Goal: Entertainment & Leisure: Consume media (video, audio)

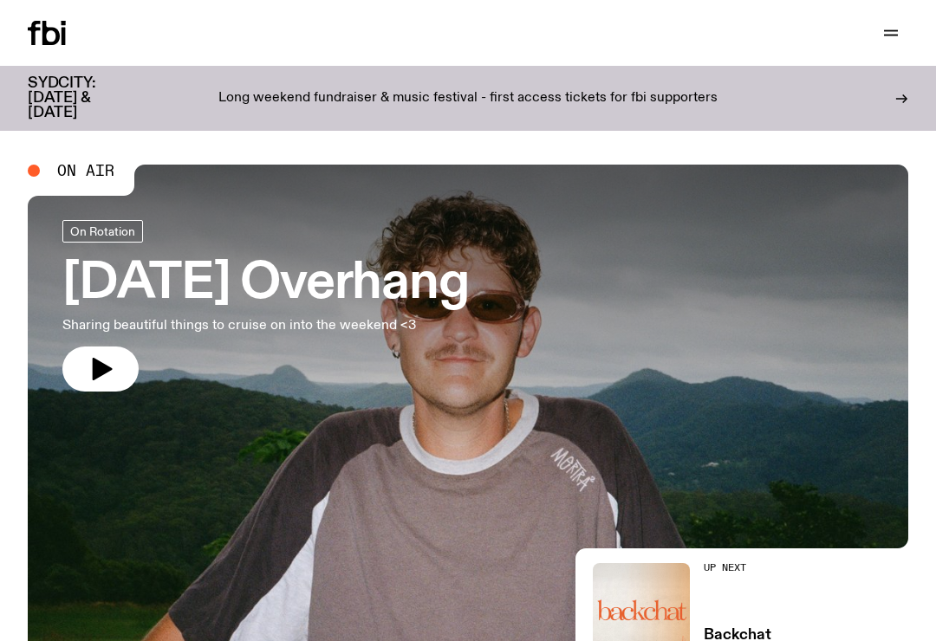
click at [887, 31] on icon "button" at bounding box center [891, 31] width 14 height 0
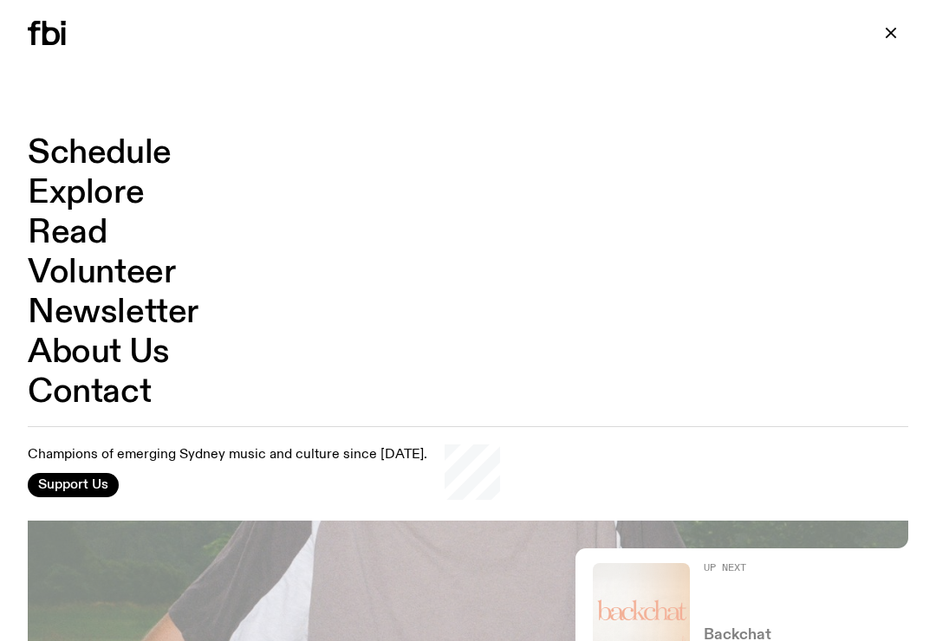
click at [77, 164] on link "Schedule" at bounding box center [100, 153] width 144 height 33
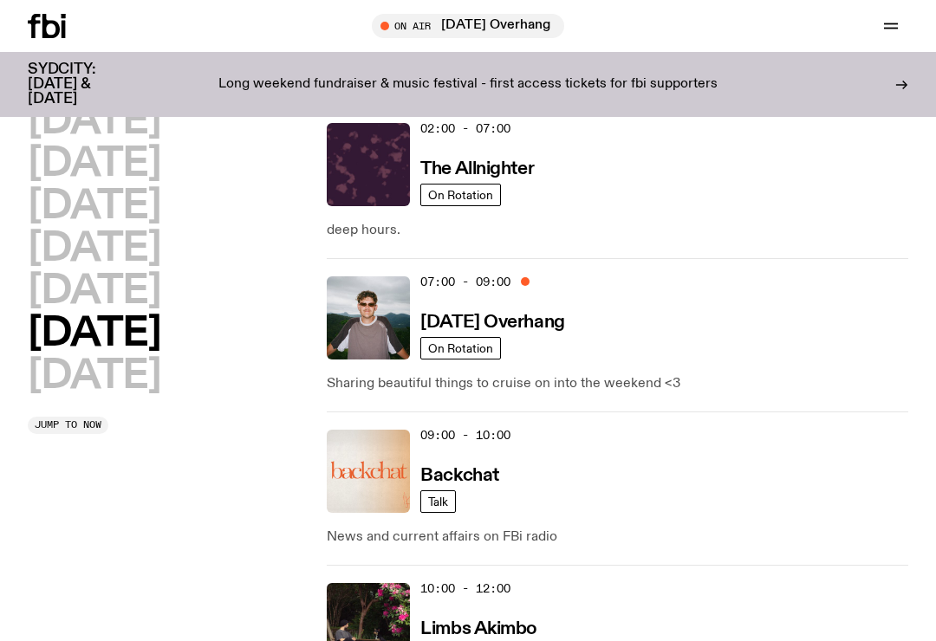
click at [71, 250] on h2 "[DATE]" at bounding box center [94, 249] width 133 height 39
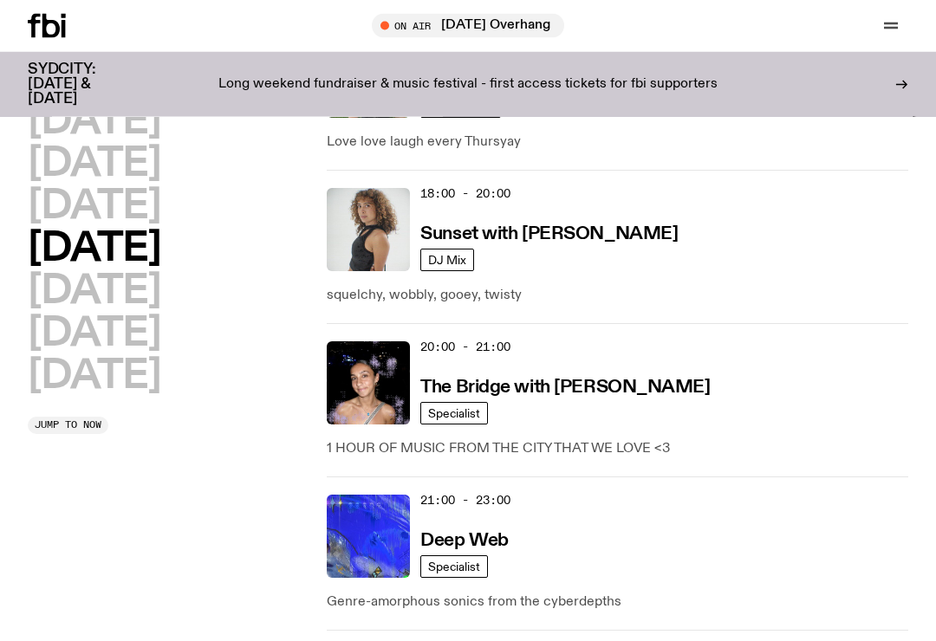
scroll to position [958, 0]
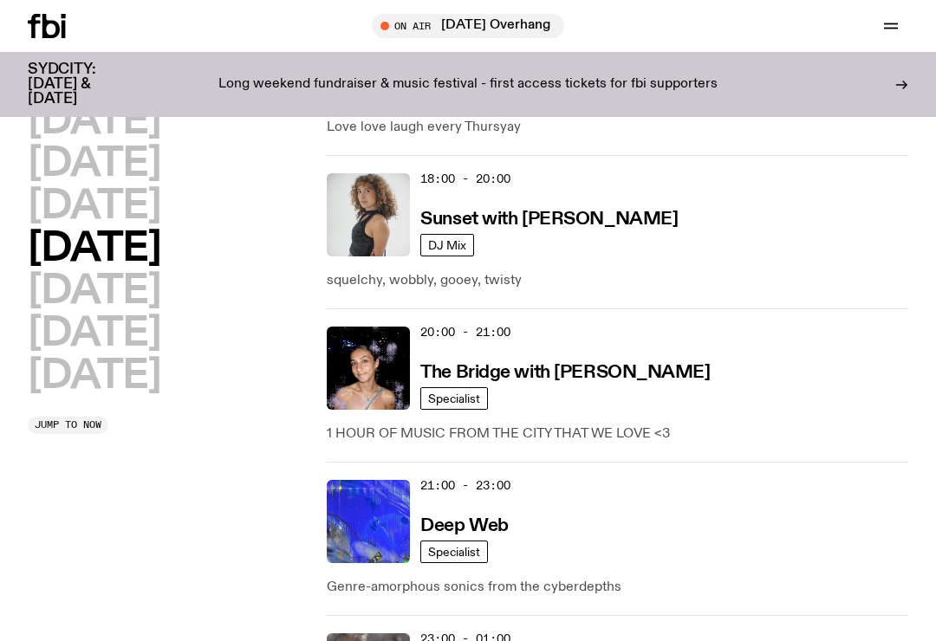
click at [381, 526] on img at bounding box center [368, 521] width 83 height 83
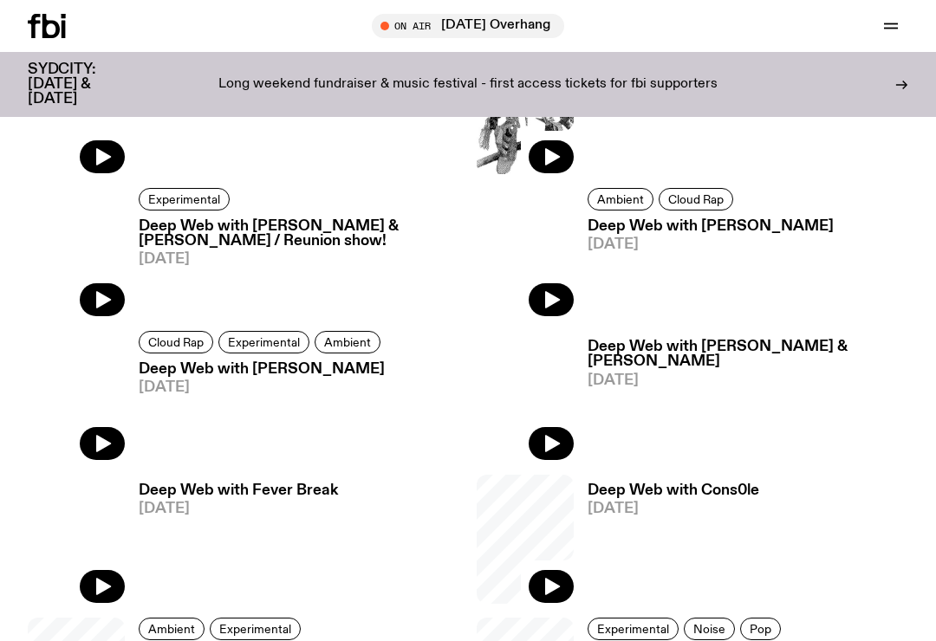
scroll to position [871, 0]
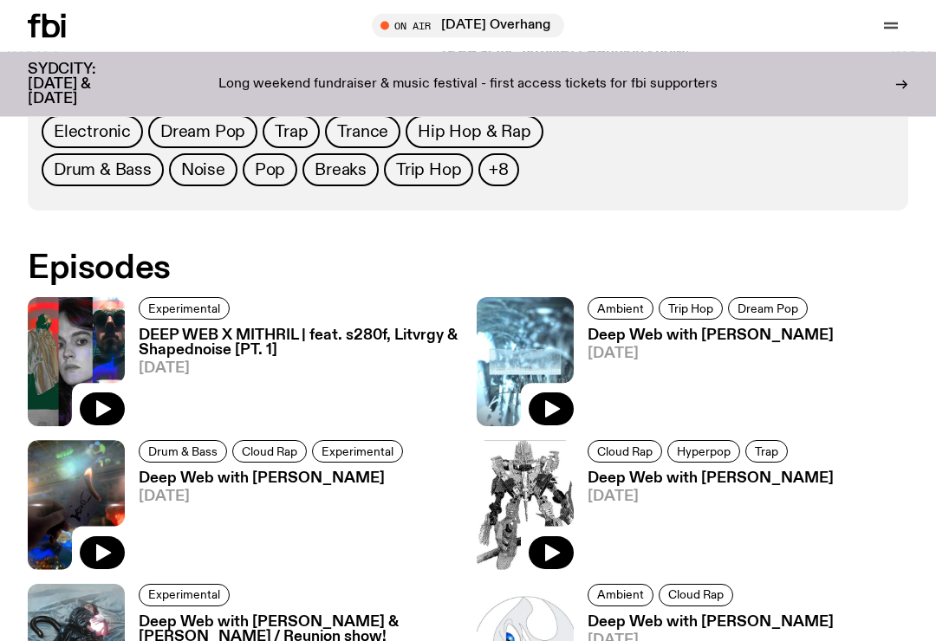
click at [101, 413] on icon "button" at bounding box center [103, 409] width 15 height 17
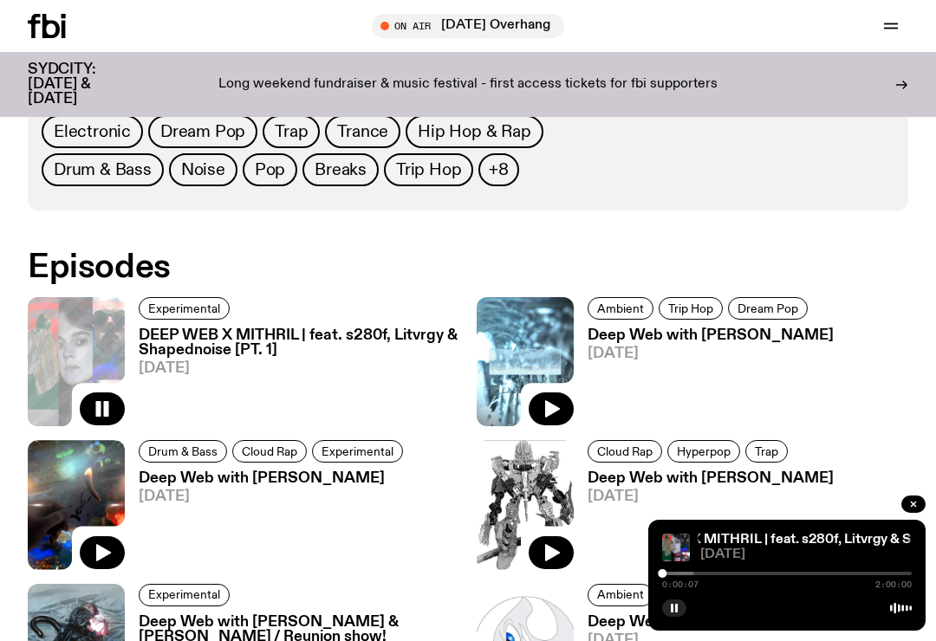
click at [679, 576] on div at bounding box center [569, 573] width 250 height 3
click at [699, 576] on div at bounding box center [585, 573] width 250 height 3
click at [712, 576] on div at bounding box center [610, 573] width 250 height 3
click at [738, 576] on div at bounding box center [629, 573] width 250 height 3
click at [755, 576] on div at bounding box center [694, 573] width 250 height 3
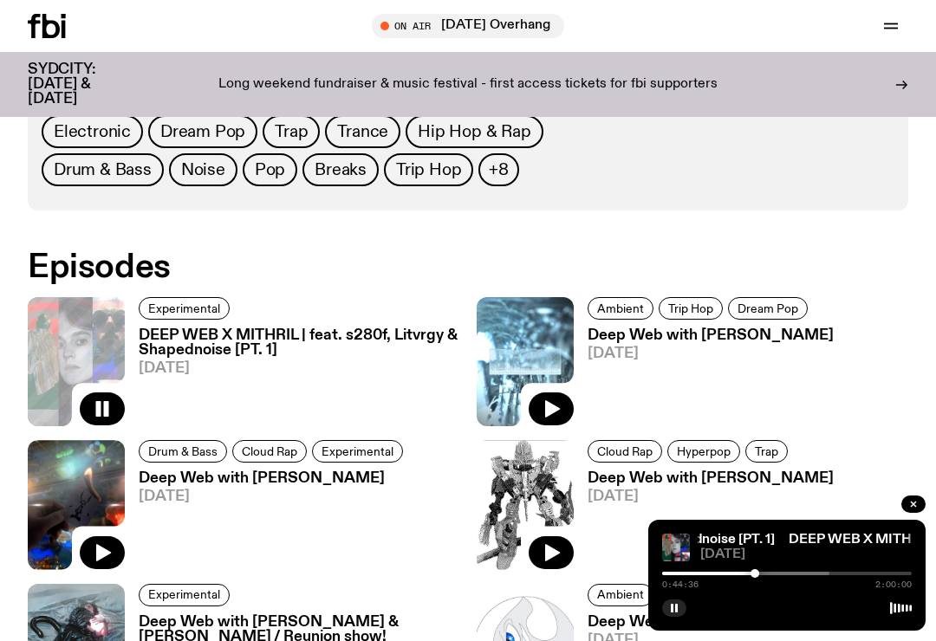
click at [762, 576] on div at bounding box center [705, 573] width 250 height 3
click at [779, 576] on div at bounding box center [719, 573] width 250 height 3
click at [784, 576] on div at bounding box center [722, 573] width 250 height 3
click at [797, 576] on div at bounding box center [734, 573] width 250 height 3
click at [781, 576] on div at bounding box center [673, 573] width 250 height 3
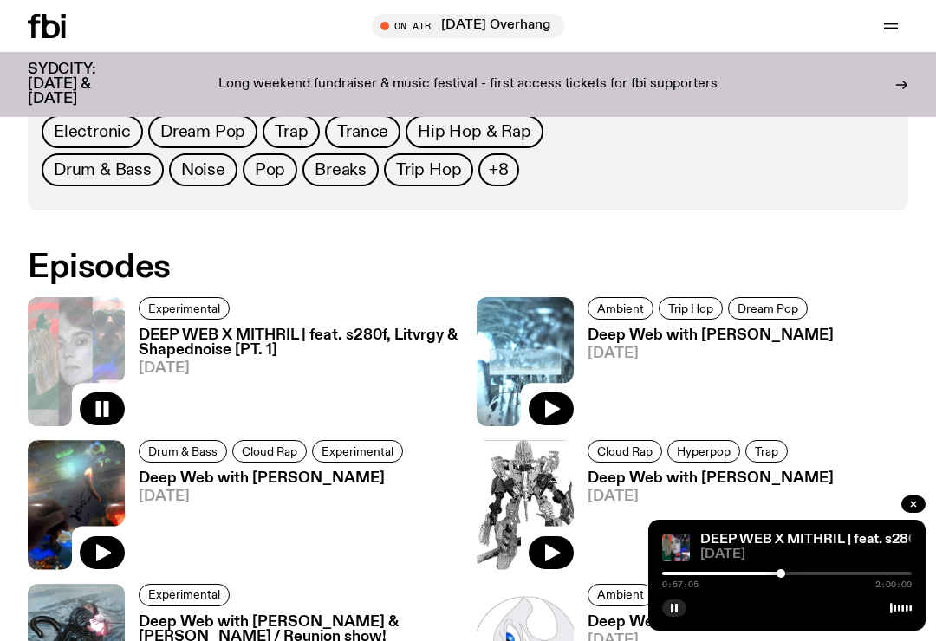
click at [795, 576] on div at bounding box center [787, 573] width 250 height 3
click at [802, 576] on div at bounding box center [787, 573] width 250 height 3
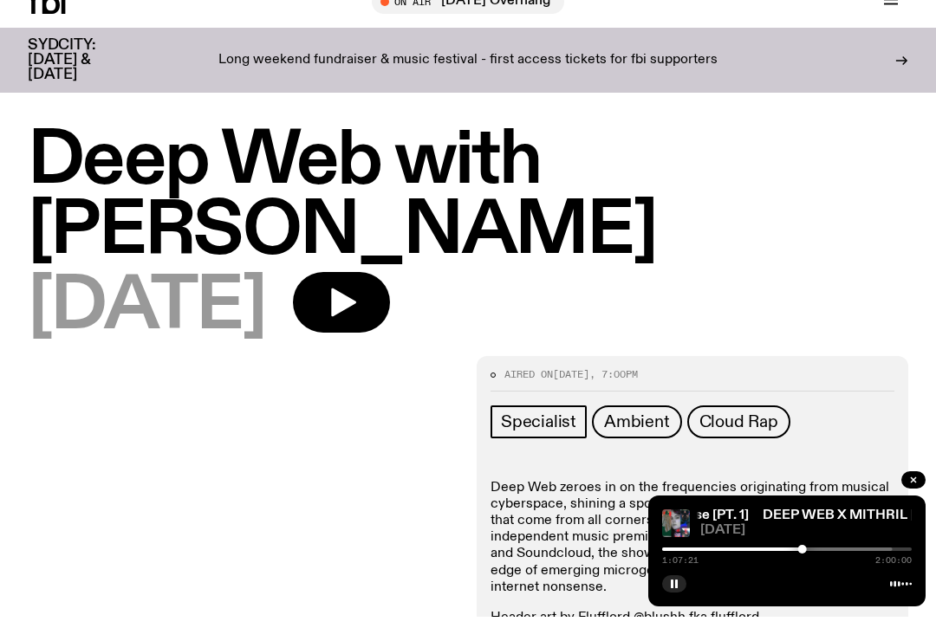
scroll to position [27, 0]
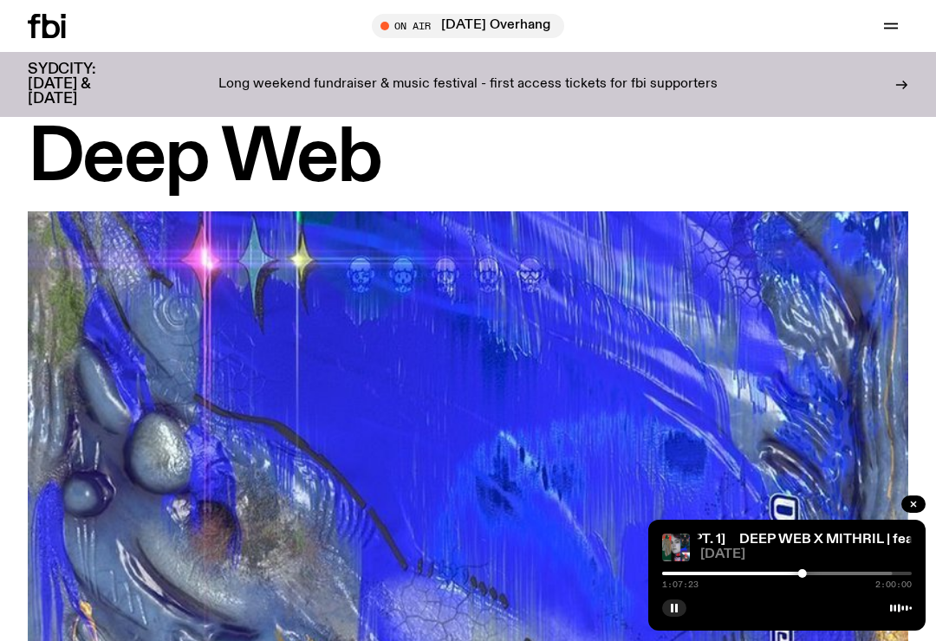
scroll to position [872, 0]
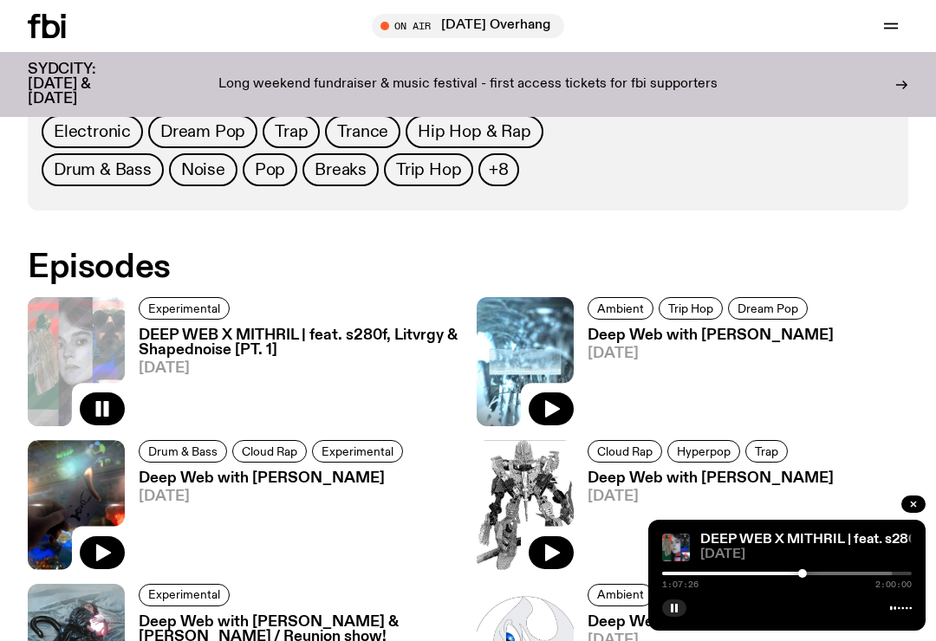
click at [789, 575] on div at bounding box center [678, 573] width 250 height 3
click at [791, 571] on div at bounding box center [789, 573] width 9 height 9
click at [795, 575] on div at bounding box center [795, 573] width 9 height 9
click at [798, 576] on div at bounding box center [795, 573] width 9 height 9
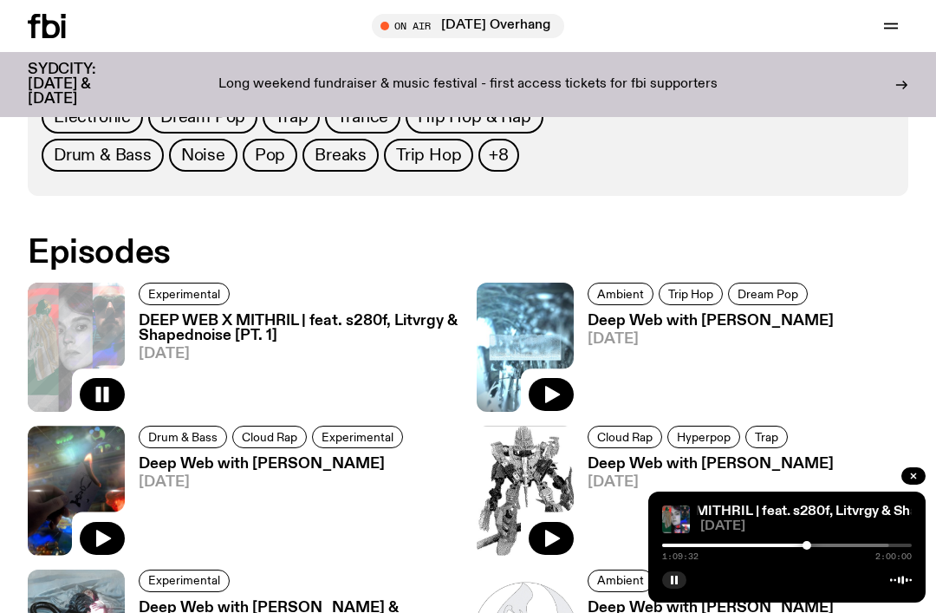
click at [545, 531] on icon "button" at bounding box center [551, 538] width 21 height 21
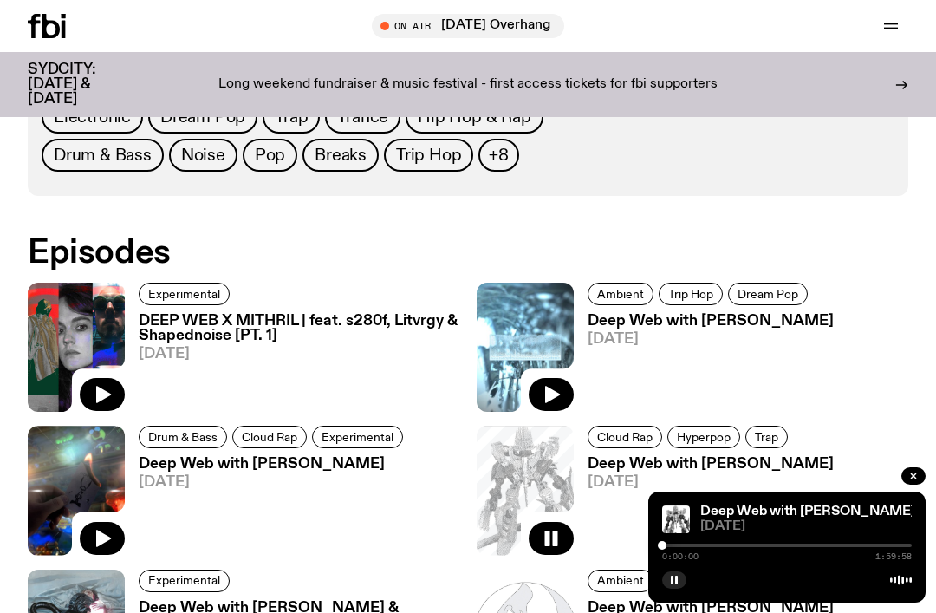
click at [914, 480] on icon "button" at bounding box center [913, 476] width 10 height 10
